Goal: Information Seeking & Learning: Learn about a topic

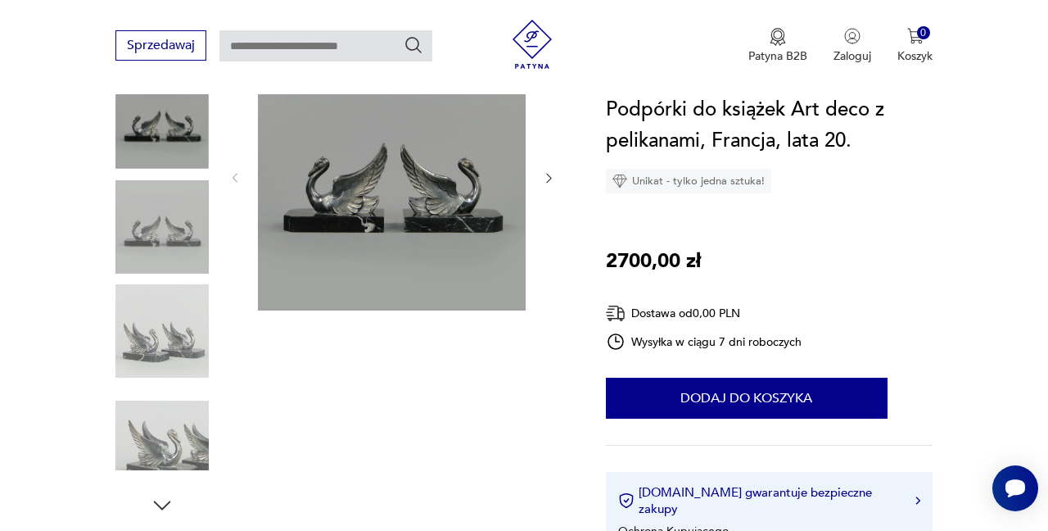
scroll to position [230, 0]
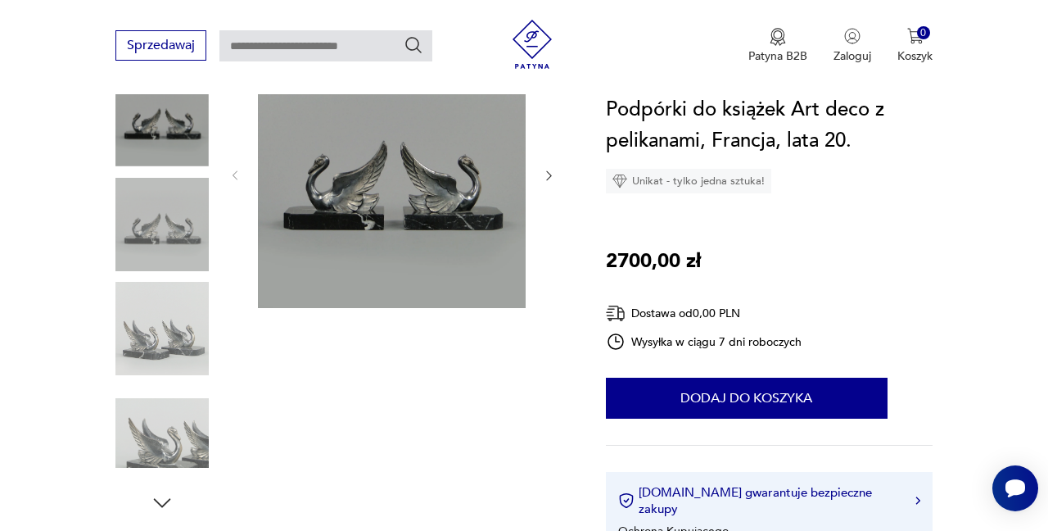
click at [550, 174] on icon "button" at bounding box center [548, 175] width 13 height 13
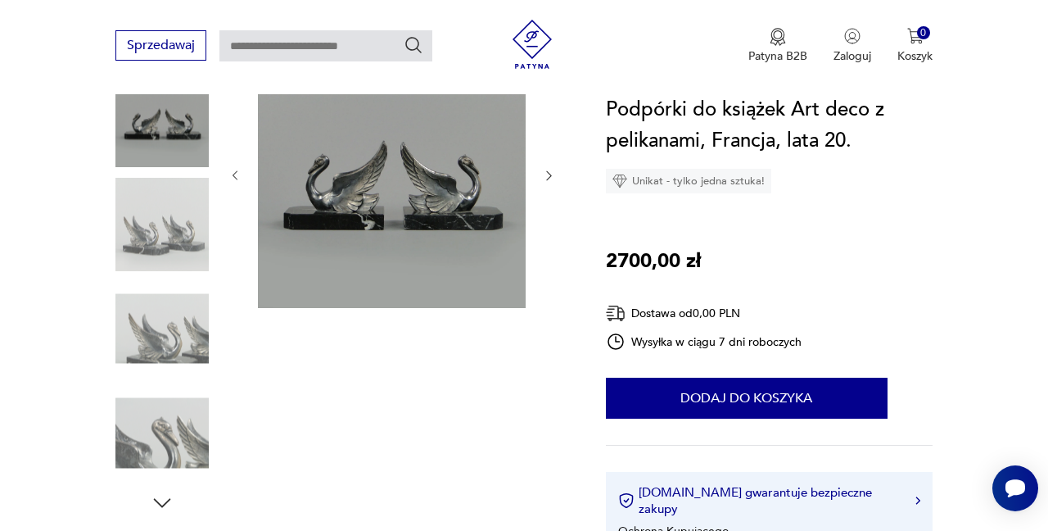
click at [550, 174] on icon "button" at bounding box center [548, 175] width 13 height 13
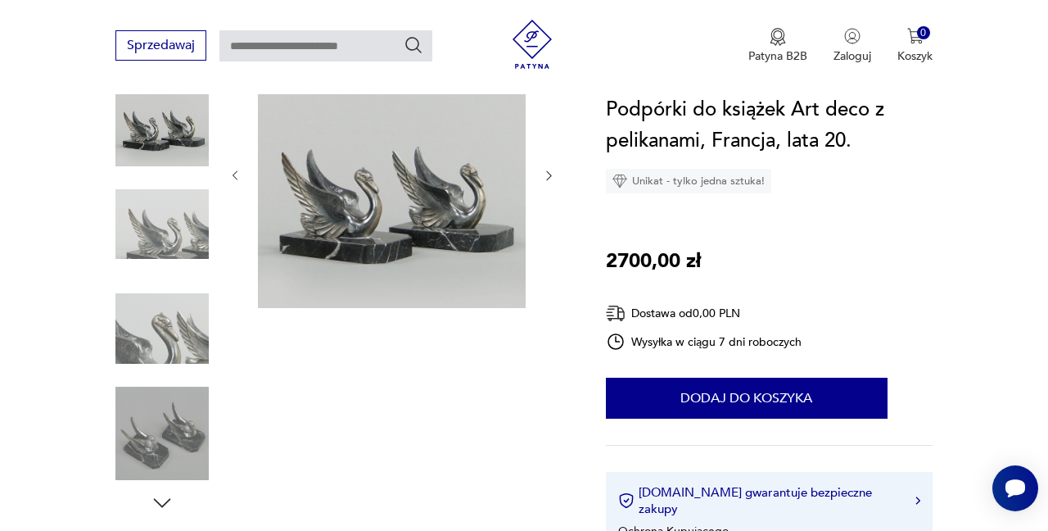
click at [550, 174] on icon "button" at bounding box center [548, 175] width 13 height 13
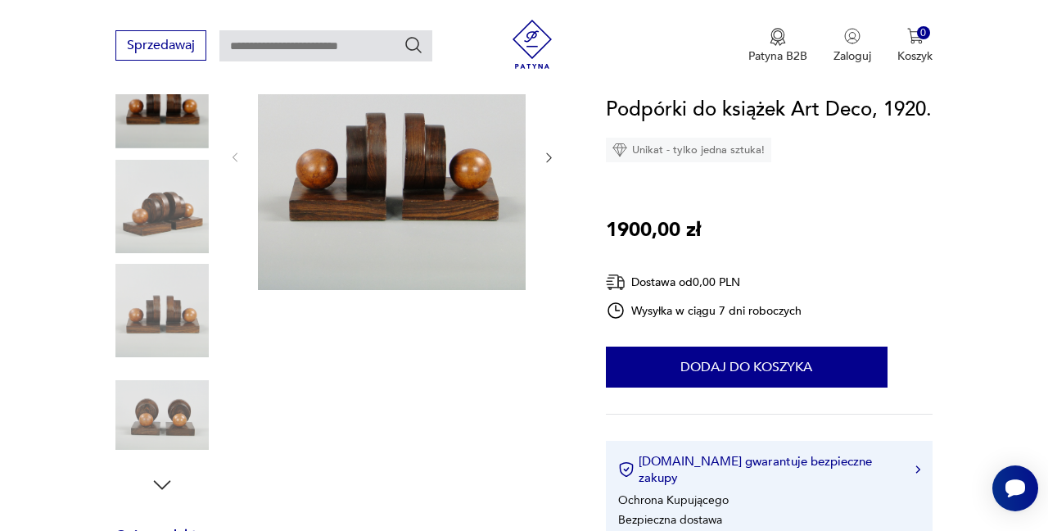
scroll to position [248, 0]
click at [163, 484] on icon "button" at bounding box center [162, 484] width 25 height 25
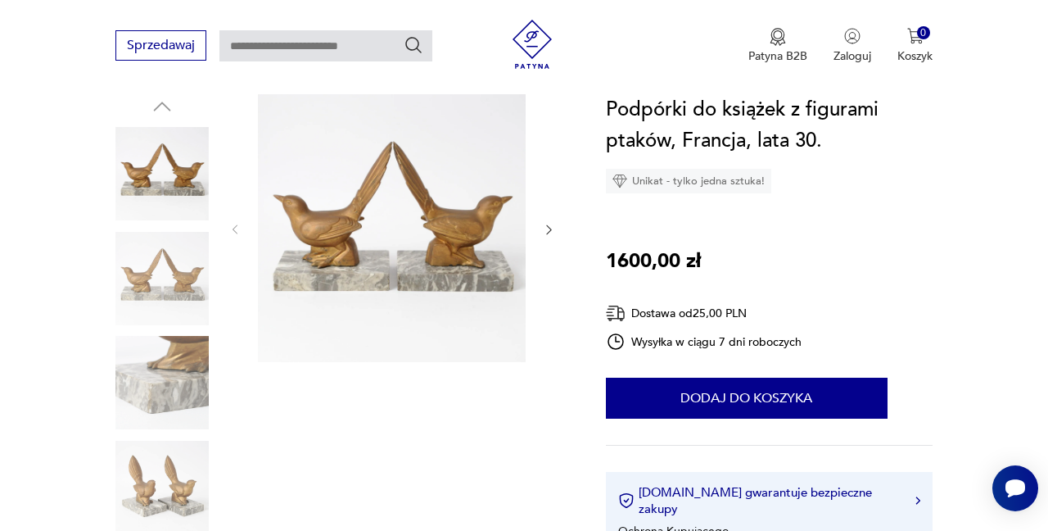
scroll to position [174, 0]
